Goal: Task Accomplishment & Management: Manage account settings

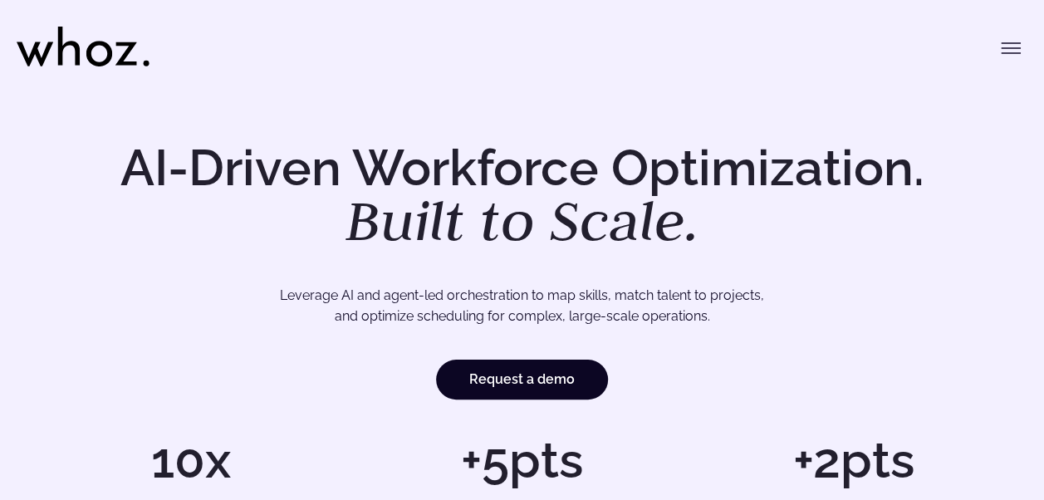
click at [1003, 53] on icon "Toggle menu" at bounding box center [1011, 53] width 18 height 0
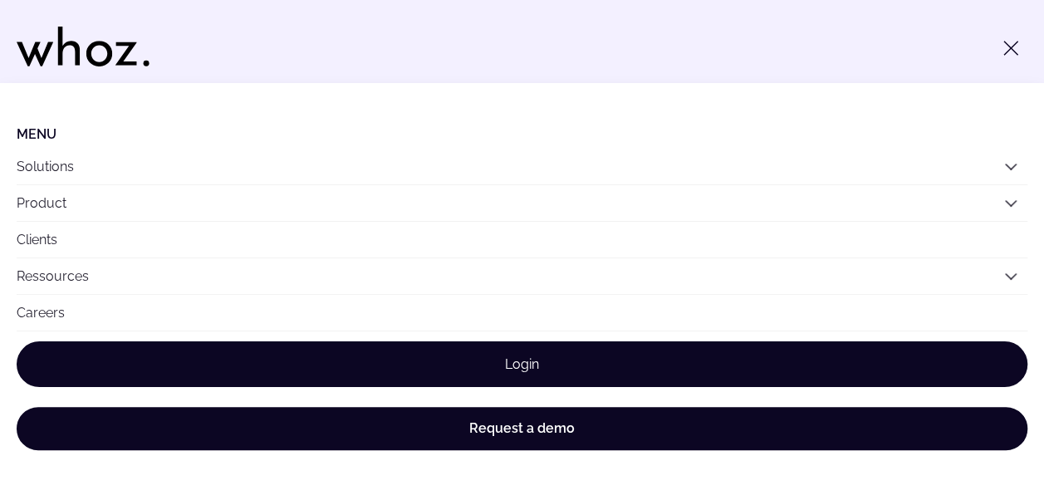
click at [535, 374] on link "Login" at bounding box center [522, 364] width 1011 height 46
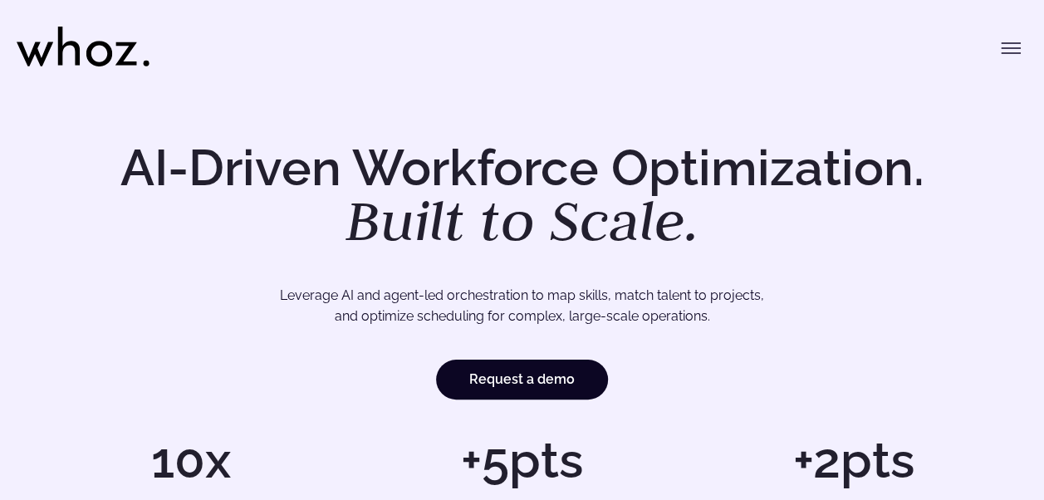
click at [1001, 49] on icon "Toggle menu" at bounding box center [1011, 48] width 20 height 20
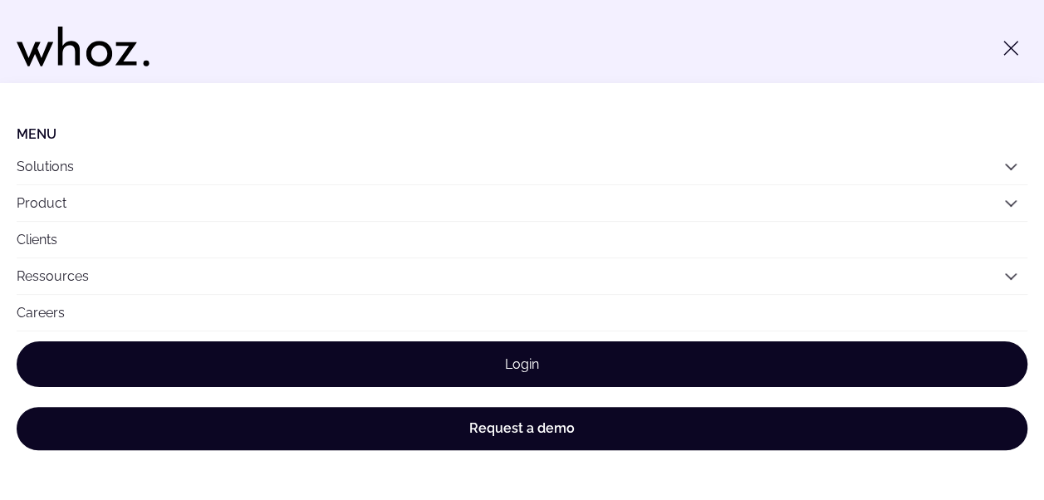
click at [703, 354] on link "Login" at bounding box center [522, 364] width 1011 height 46
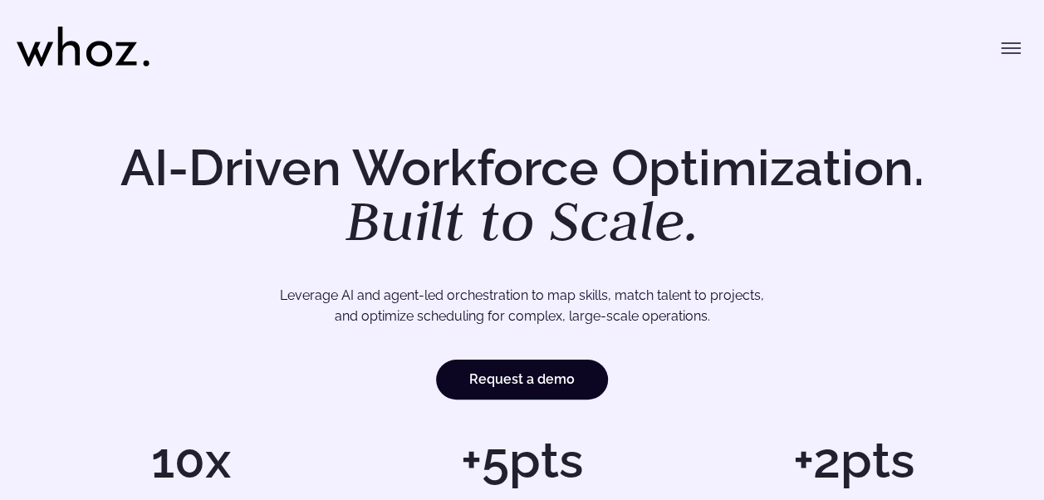
click at [996, 51] on button "Toggle menu" at bounding box center [1010, 48] width 33 height 33
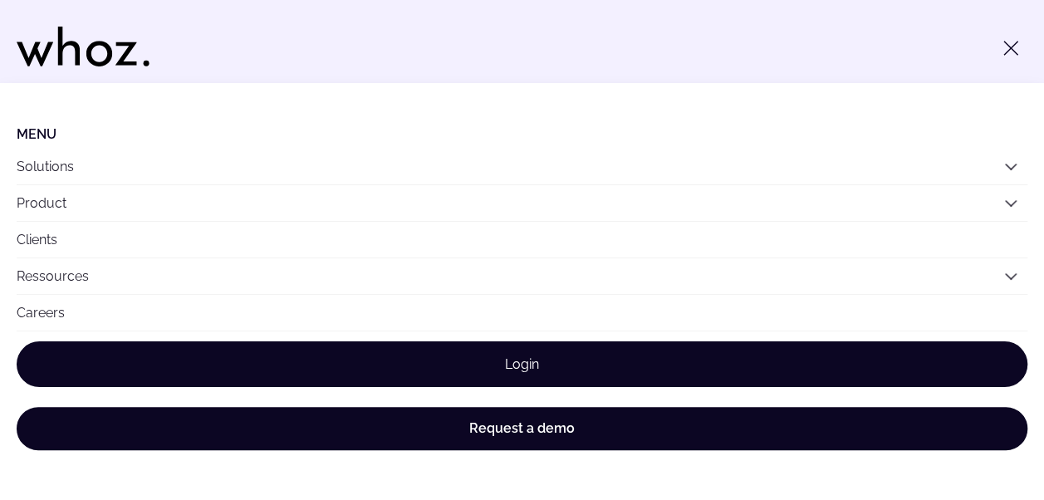
click at [655, 374] on link "Login" at bounding box center [522, 364] width 1011 height 46
